Goal: Task Accomplishment & Management: Use online tool/utility

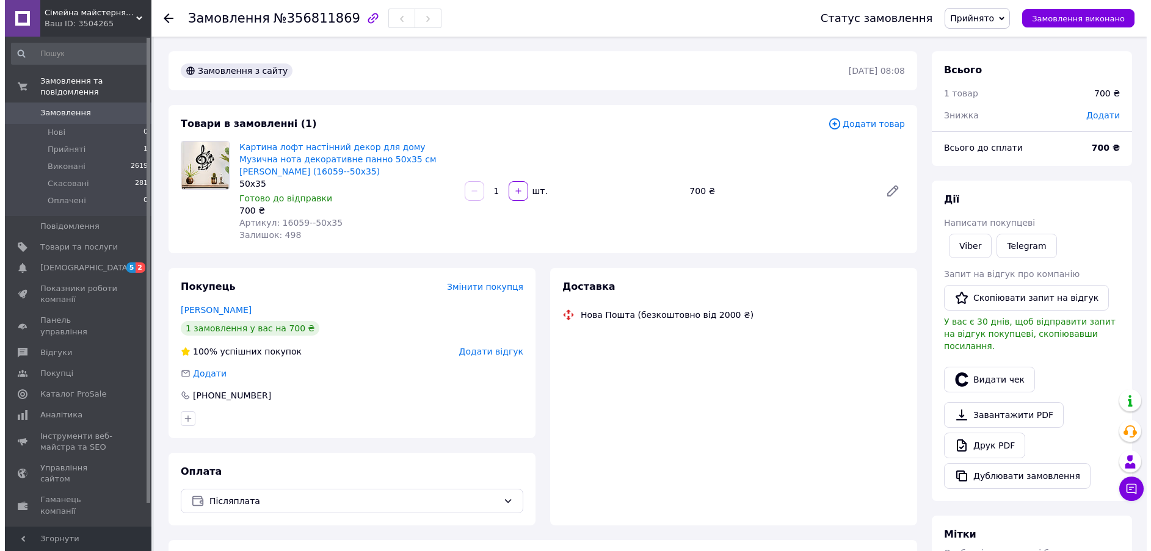
scroll to position [122, 0]
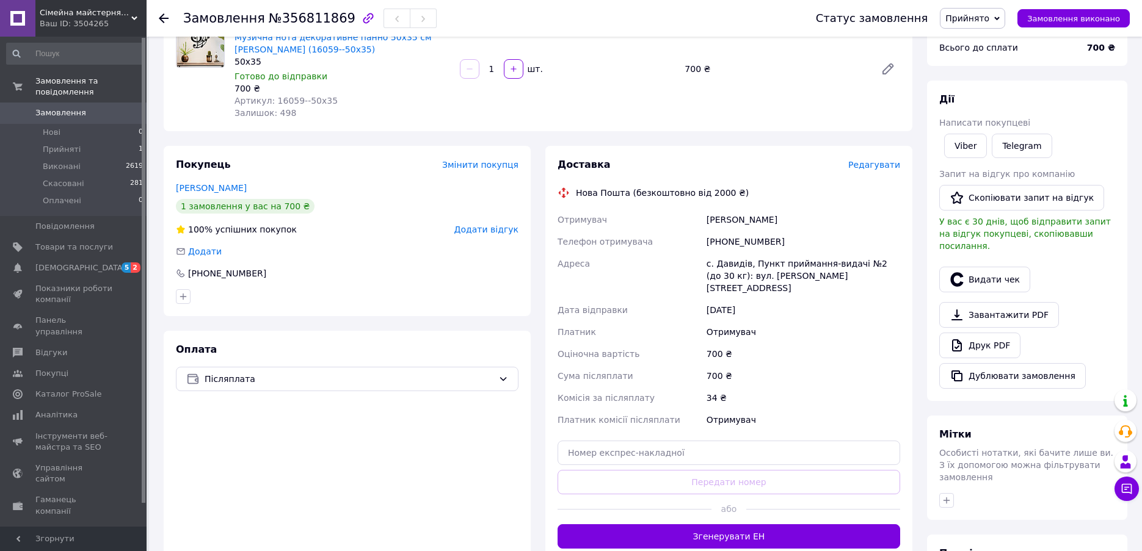
click at [890, 160] on span "Редагувати" at bounding box center [874, 165] width 52 height 10
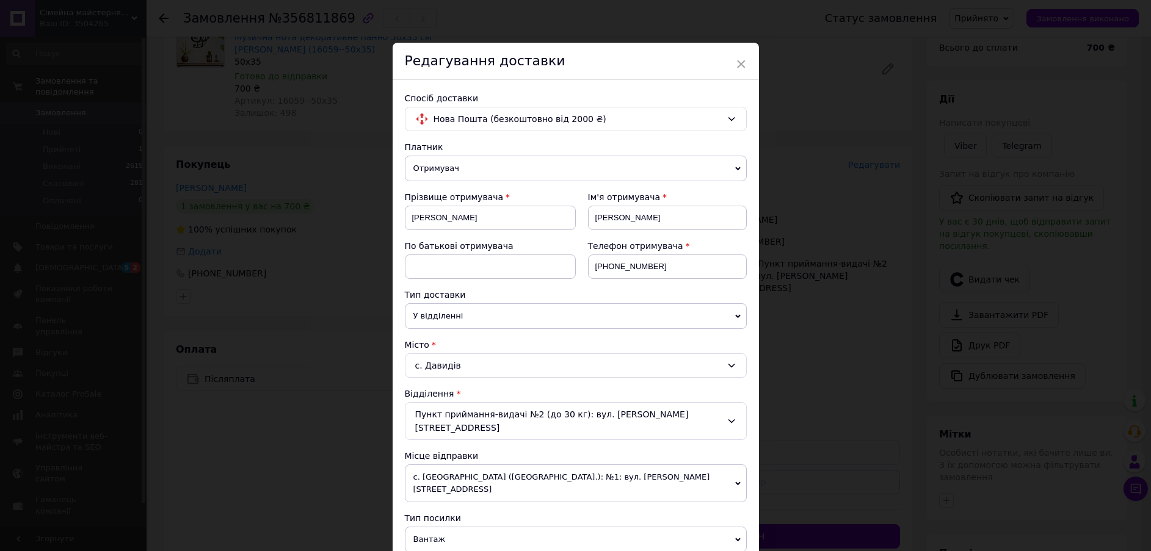
scroll to position [244, 0]
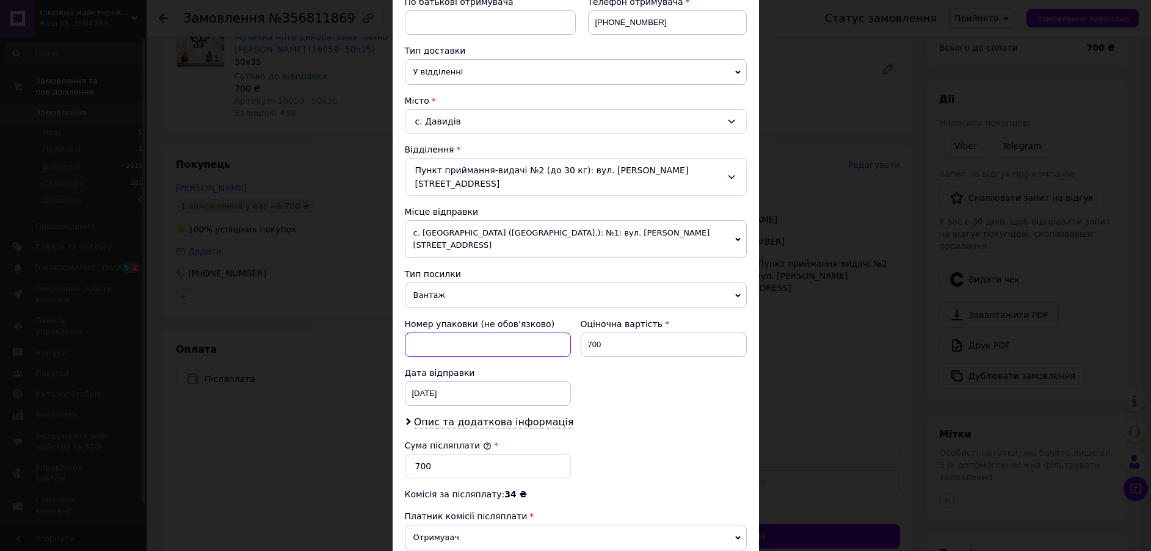
click at [491, 333] on input at bounding box center [488, 345] width 166 height 24
paste input "7015"
type input "7015"
click at [643, 368] on div "Номер упаковки (не обов'язково) 7015 Оціночна вартість 700 Дата відправки [DATE…" at bounding box center [576, 362] width 352 height 98
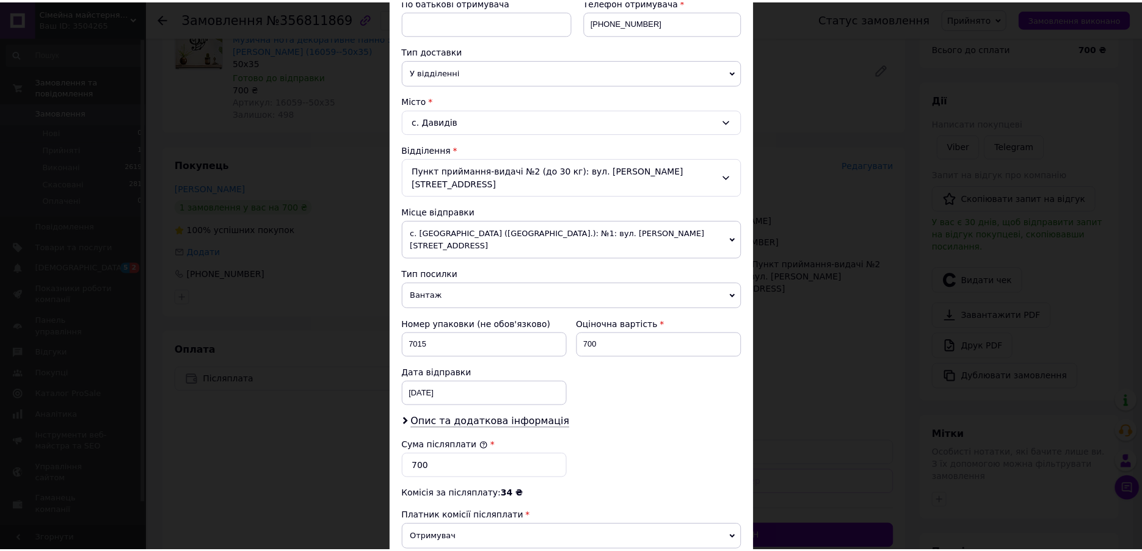
scroll to position [380, 0]
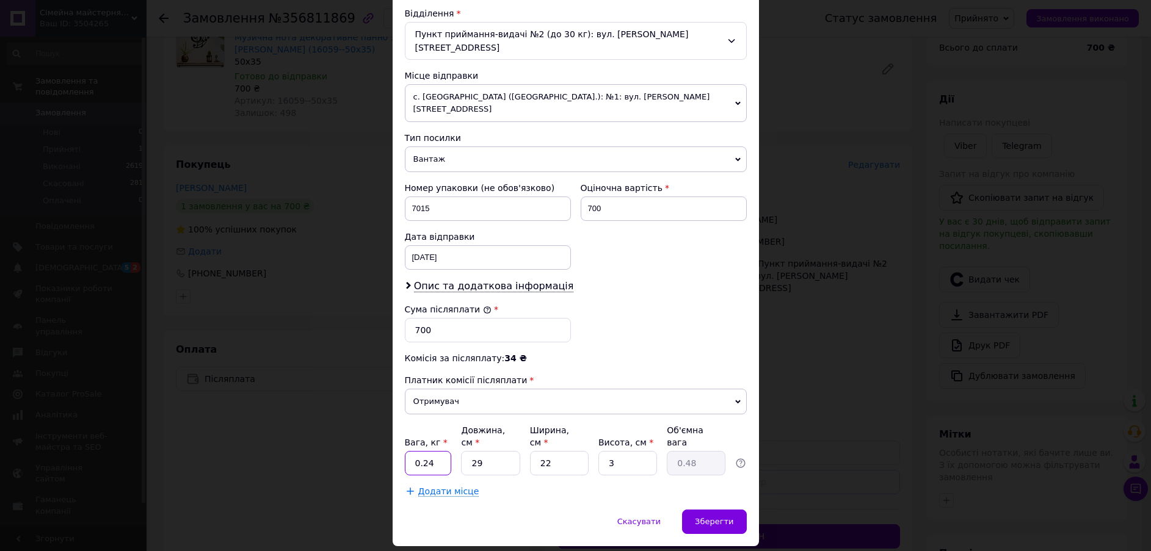
click at [438, 451] on input "0.24" at bounding box center [428, 463] width 47 height 24
type input "0.9"
click at [502, 451] on input "29" at bounding box center [490, 463] width 59 height 24
type input "5"
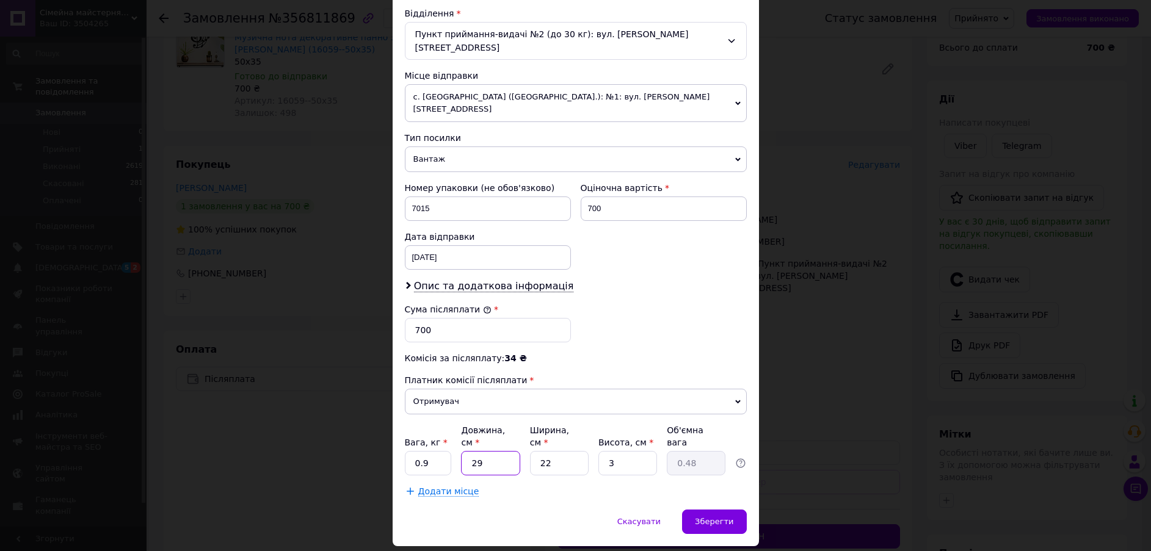
type input "0.1"
type input "55"
type input "0.91"
type input "55"
click at [554, 451] on input "22" at bounding box center [559, 463] width 59 height 24
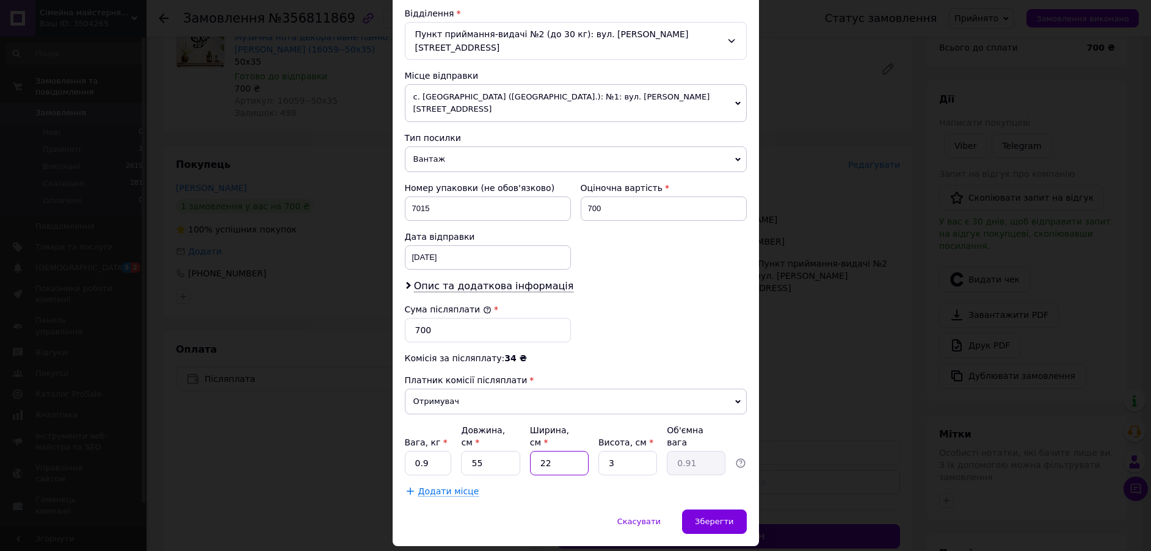
click at [554, 451] on input "22" at bounding box center [559, 463] width 59 height 24
type input "4"
type input "0.17"
type input "40"
type input "1.65"
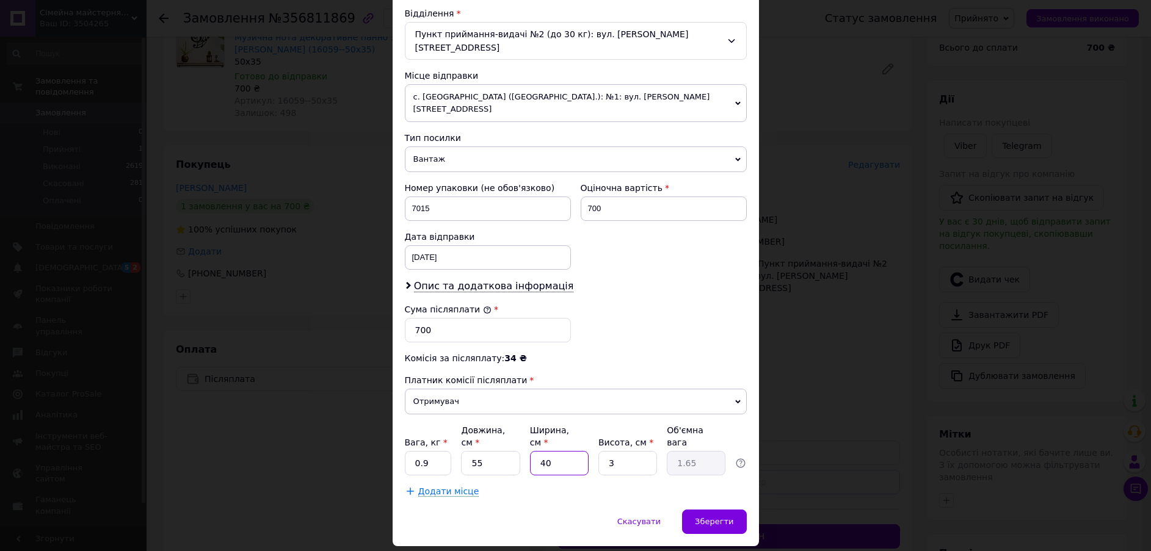
type input "40"
click at [615, 451] on input "3" at bounding box center [627, 463] width 59 height 24
type input "2"
type input "1.1"
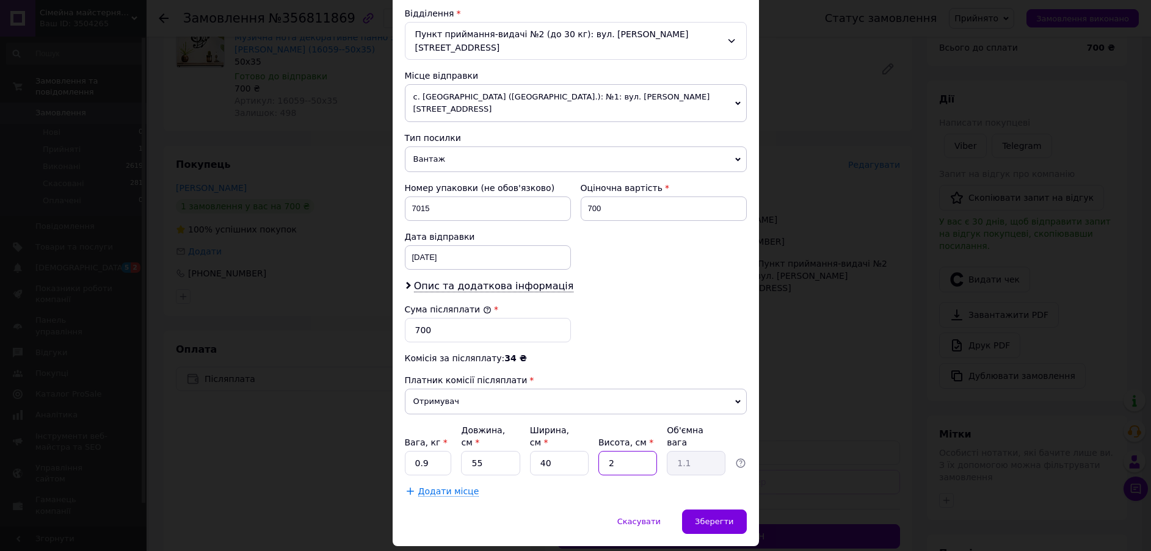
type input "2"
drag, startPoint x: 651, startPoint y: 440, endPoint x: 669, endPoint y: 446, distance: 19.1
click at [651, 440] on div "Платник Отримувач Відправник Прізвище отримувача [PERSON_NAME] Ім'я отримувача …" at bounding box center [576, 129] width 342 height 737
click at [729, 510] on div "Зберегти" at bounding box center [714, 522] width 64 height 24
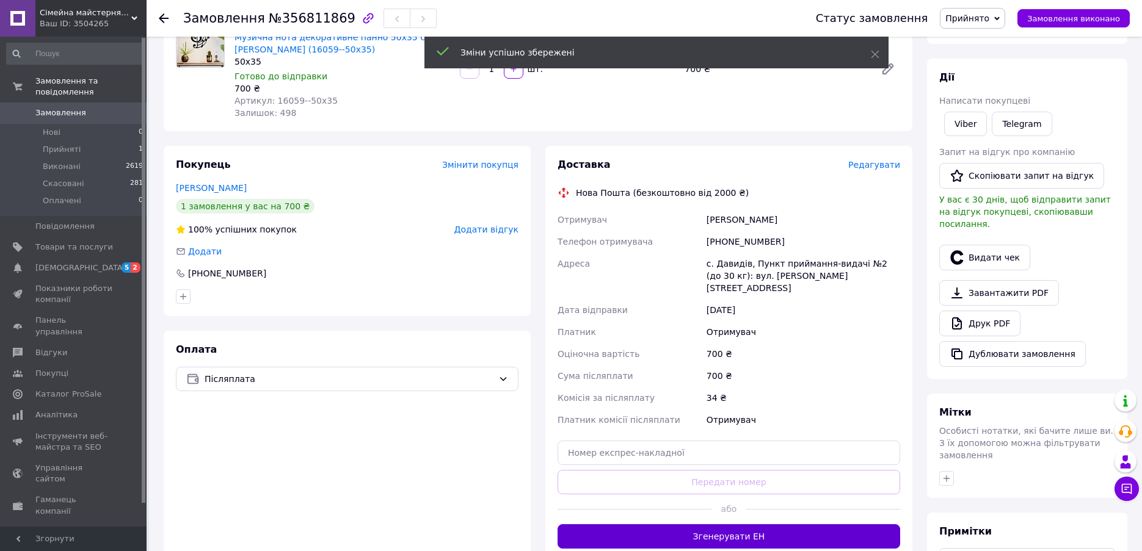
click at [764, 524] on button "Згенерувати ЕН" at bounding box center [728, 536] width 342 height 24
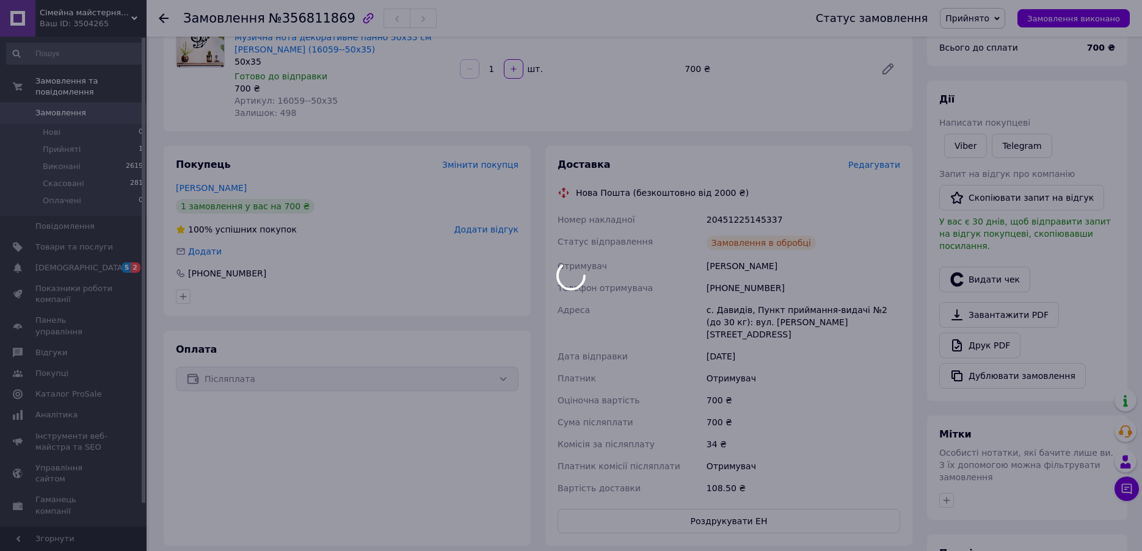
click at [753, 205] on div at bounding box center [571, 275] width 1142 height 551
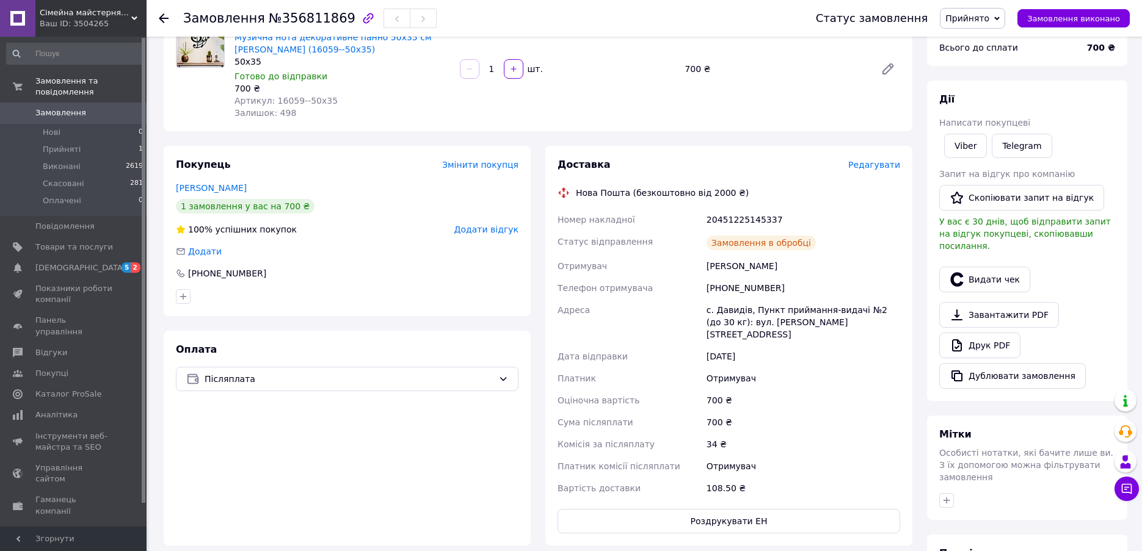
click at [750, 209] on div "20451225145337" at bounding box center [803, 220] width 198 height 22
copy div "20451225145337"
